Goal: Transaction & Acquisition: Purchase product/service

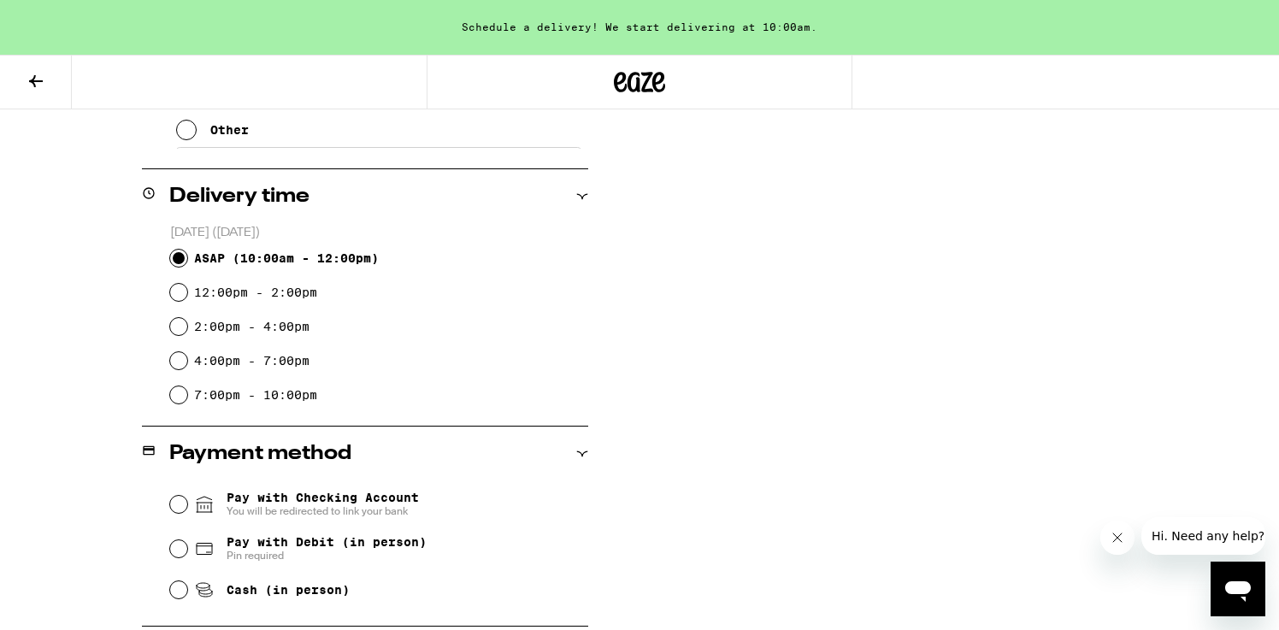
click at [180, 257] on input "ASAP ( 10:00am - 12:00pm )" at bounding box center [178, 258] width 17 height 17
radio input "true"
click at [178, 297] on input "12:00pm - 2:00pm" at bounding box center [178, 292] width 17 height 17
radio input "true"
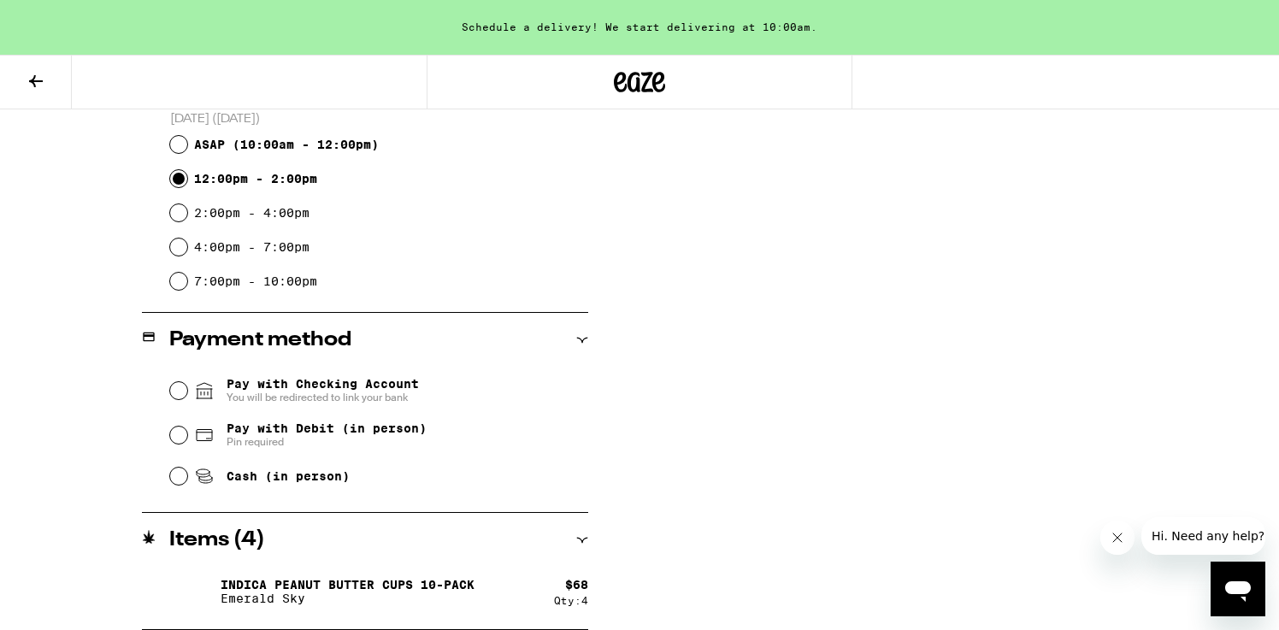
scroll to position [606, 0]
click at [180, 446] on div "Pay with Debit (in person) Pin required" at bounding box center [379, 435] width 418 height 44
click at [180, 441] on input "Pay with Debit (in person) Pin required" at bounding box center [178, 434] width 17 height 17
radio input "true"
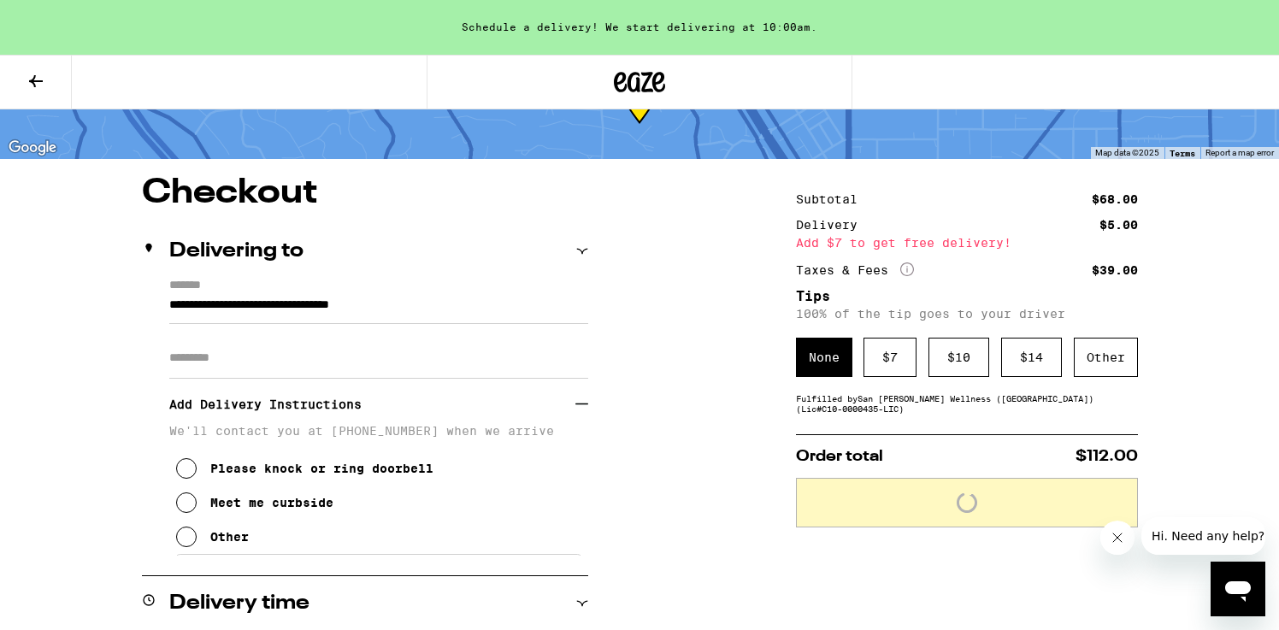
scroll to position [90, 0]
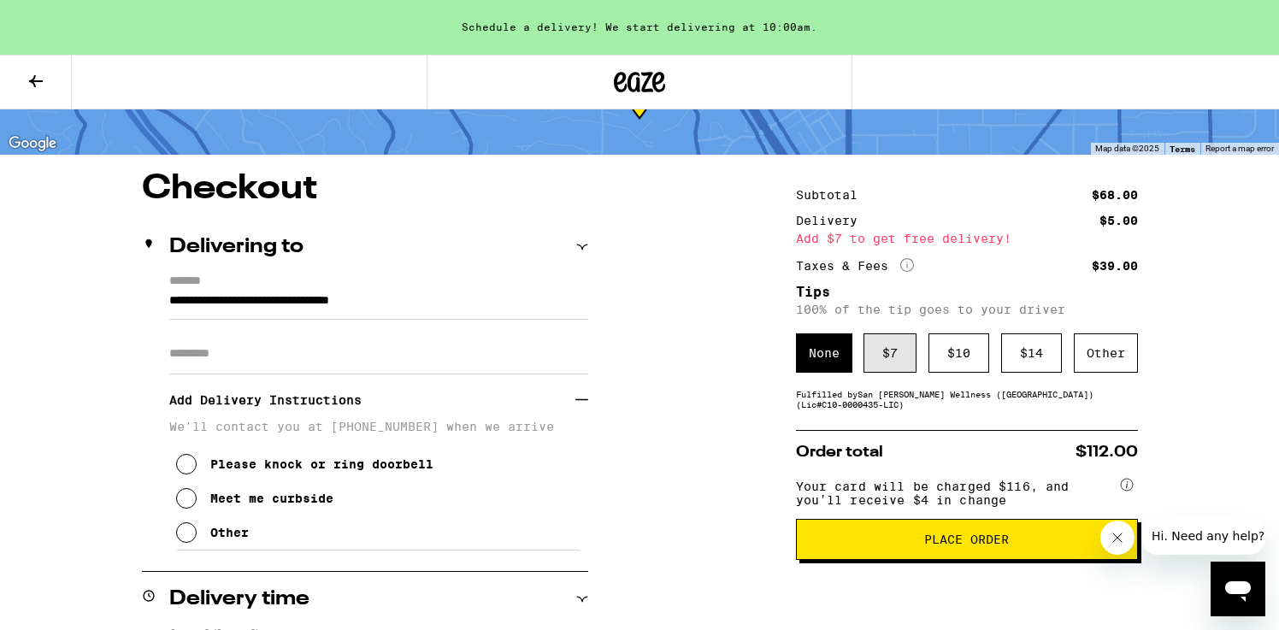
click at [888, 365] on div "$ 7" at bounding box center [889, 352] width 53 height 39
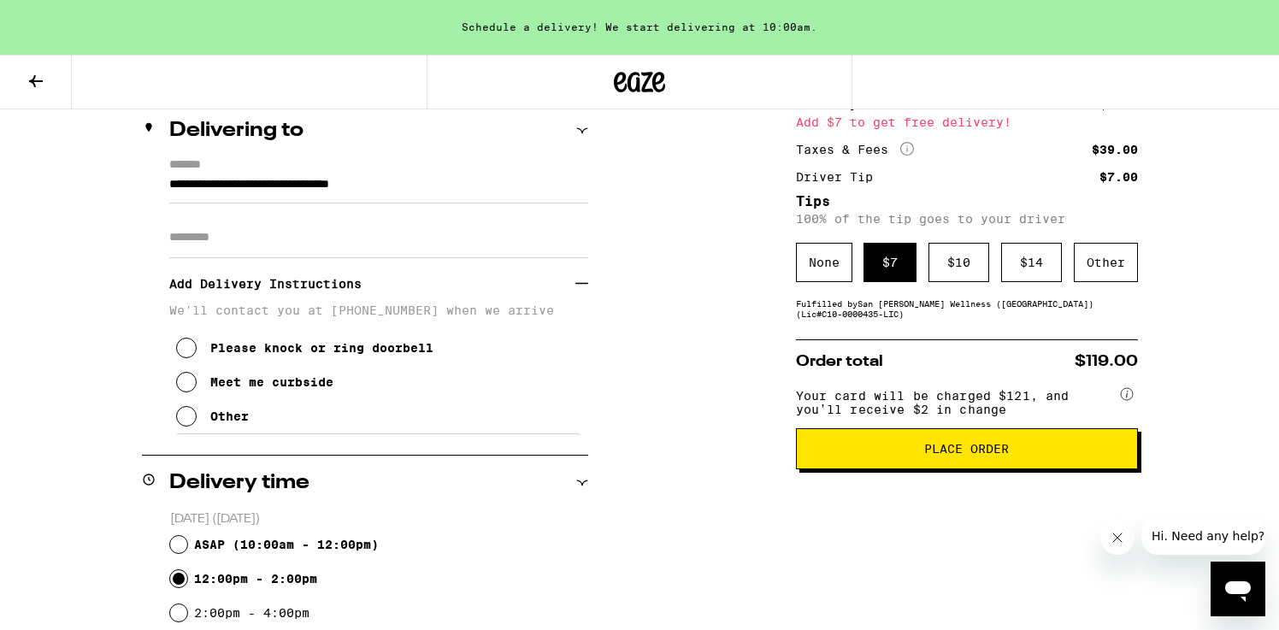
scroll to position [214, 0]
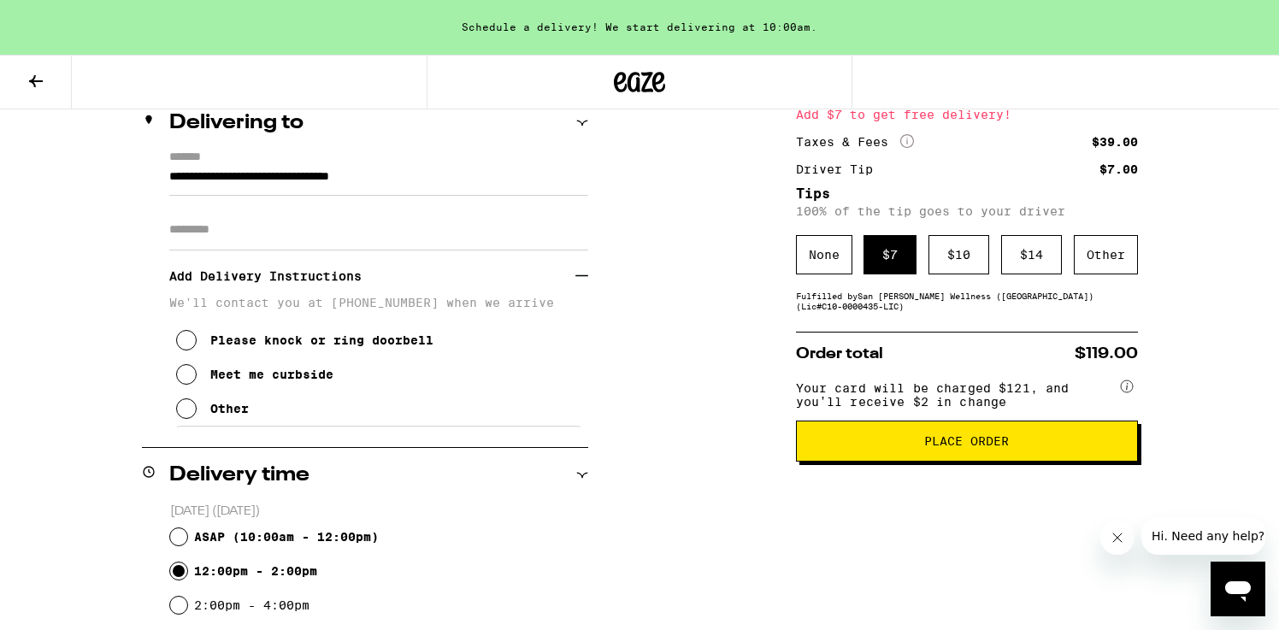
click at [893, 458] on button "Place Order" at bounding box center [967, 440] width 342 height 41
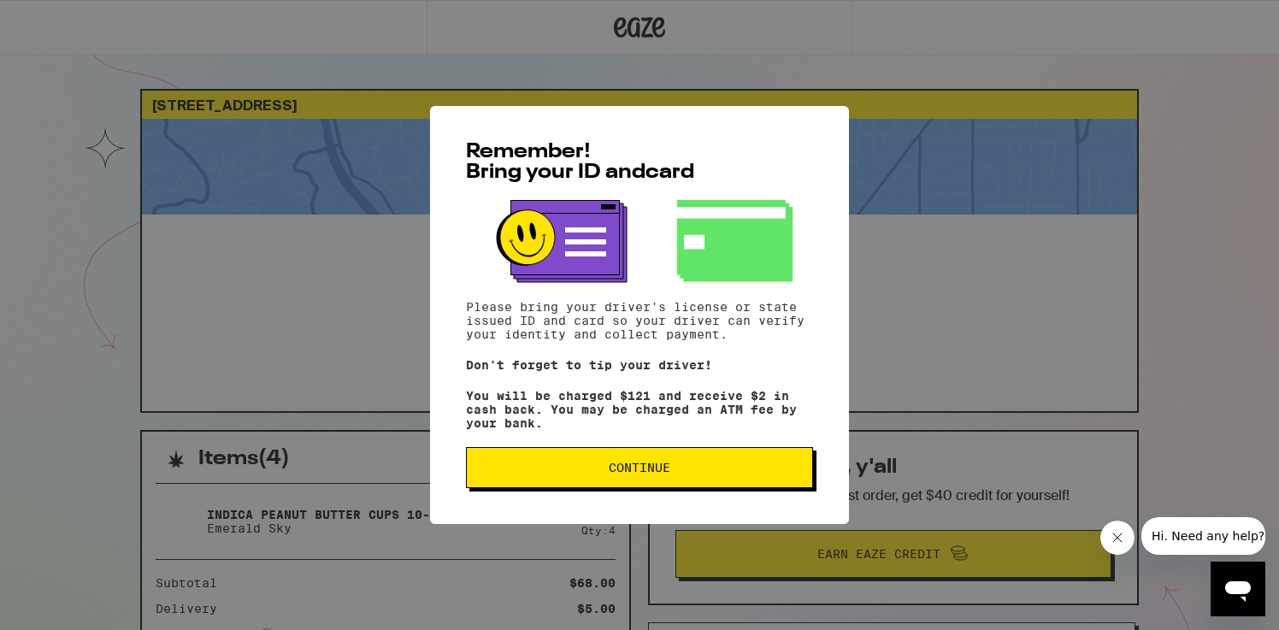
click at [766, 467] on button "Continue" at bounding box center [639, 467] width 347 height 41
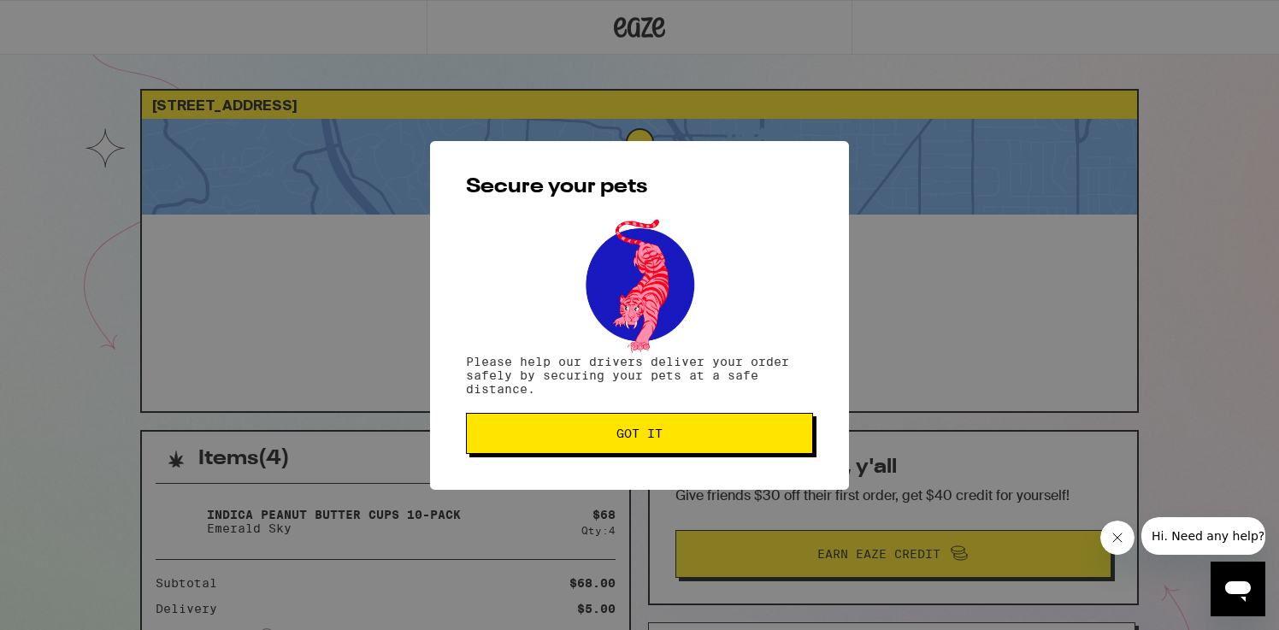
click at [759, 446] on button "Got it" at bounding box center [639, 433] width 347 height 41
